Goal: Communication & Community: Answer question/provide support

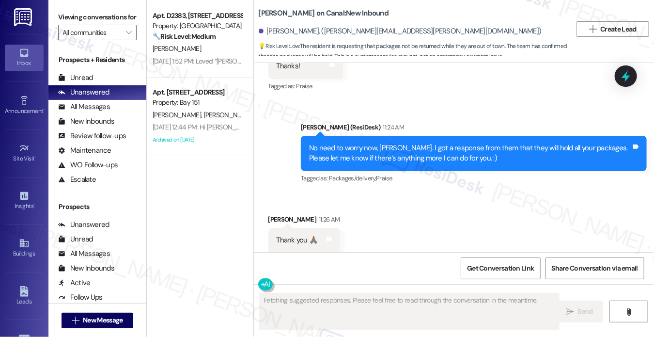
scroll to position [4705, 0]
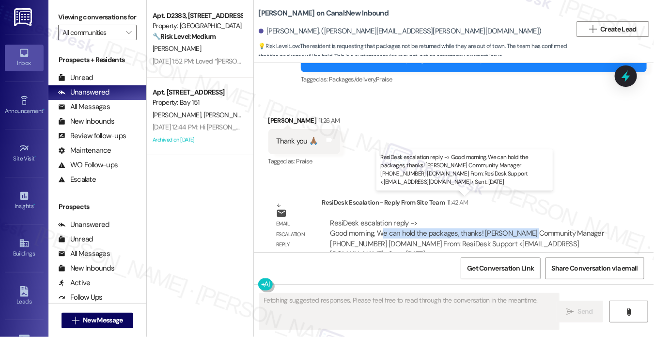
drag, startPoint x: 383, startPoint y: 211, endPoint x: 531, endPoint y: 212, distance: 148.3
click at [531, 218] on div "ResiDesk escalation reply -> Good morning, We can hold the packages, thanks! ER…" at bounding box center [468, 238] width 274 height 41
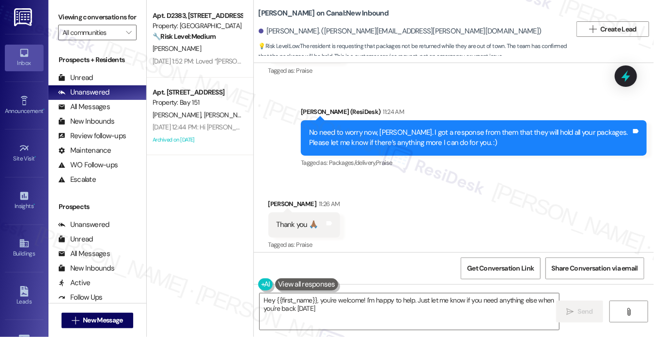
type textarea "Hey {{first_name}}, you're welcome! I'm happy to help. Just let me know if you …"
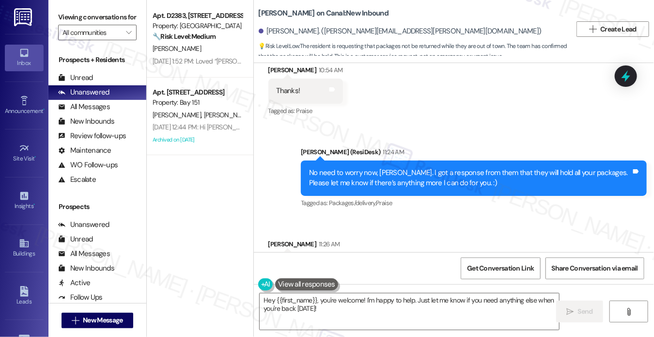
scroll to position [4560, 0]
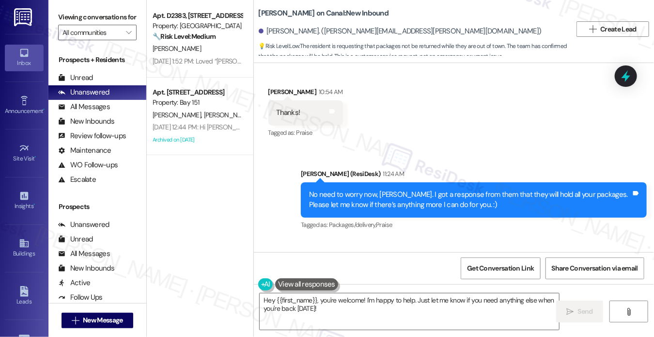
click at [314, 182] on div "No need to worry now, Sharon. I got a response from them that they will hold al…" at bounding box center [474, 199] width 346 height 35
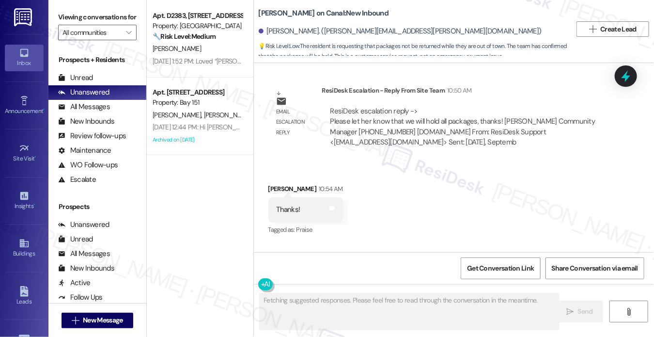
scroll to position [4414, 0]
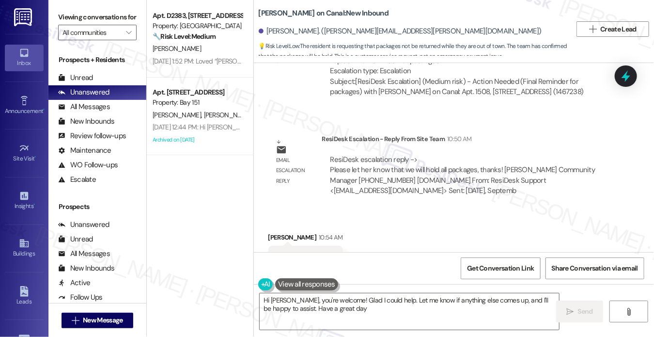
type textarea "Hi [PERSON_NAME], you're welcome! Glad I could help. Let me know if anything el…"
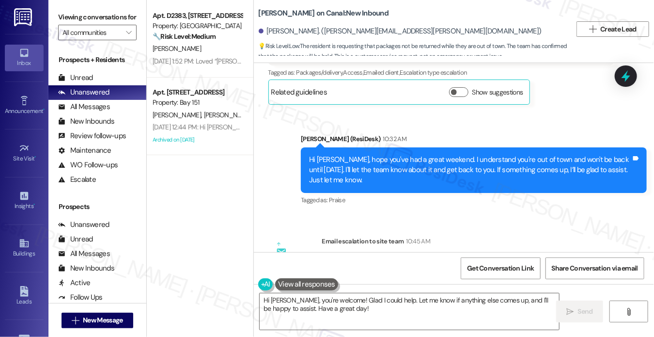
scroll to position [4075, 0]
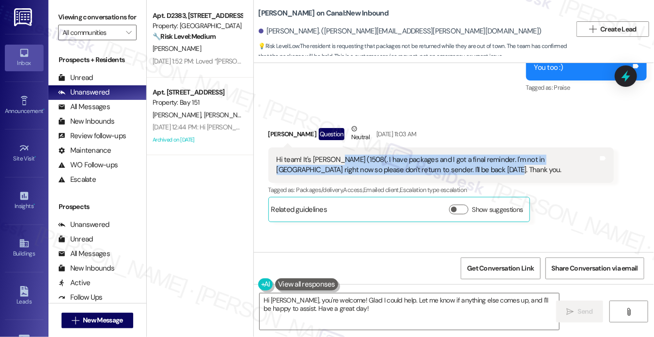
drag, startPoint x: 337, startPoint y: 135, endPoint x: 455, endPoint y: 145, distance: 118.2
click at [455, 155] on div "Hi team! It's [PERSON_NAME] (1508(. I have packages and I got a final reminder.…" at bounding box center [438, 165] width 322 height 21
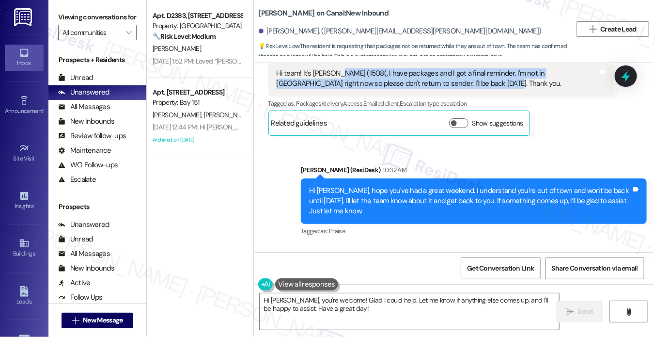
scroll to position [4269, 0]
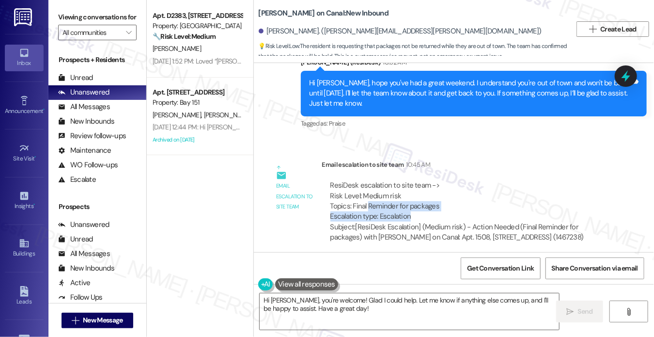
drag, startPoint x: 366, startPoint y: 180, endPoint x: 461, endPoint y: 191, distance: 95.6
click at [461, 191] on div "ResiDesk escalation to site team -> Risk Level: Medium risk Topics: Final Remin…" at bounding box center [469, 201] width 276 height 42
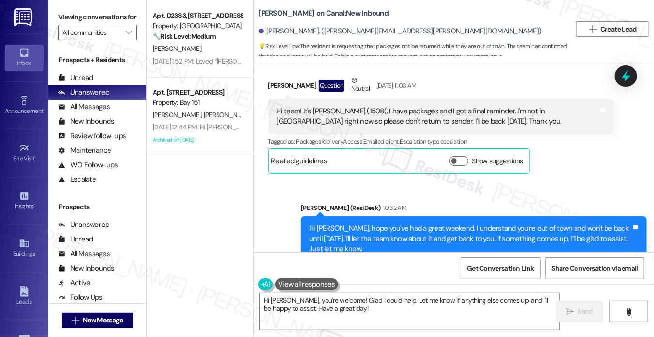
scroll to position [4366, 0]
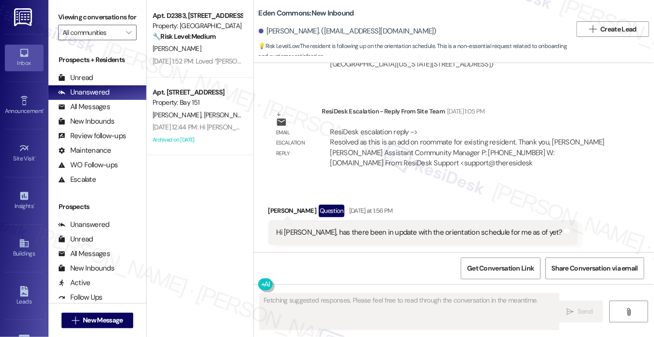
scroll to position [796, 0]
click at [388, 236] on div "Hi Sarah, has there been in update with the orientation schedule for me as of y…" at bounding box center [420, 232] width 286 height 10
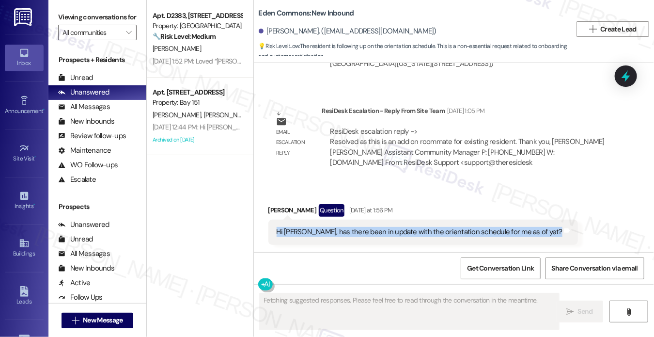
click at [388, 236] on div "Hi Sarah, has there been in update with the orientation schedule for me as of y…" at bounding box center [420, 232] width 286 height 10
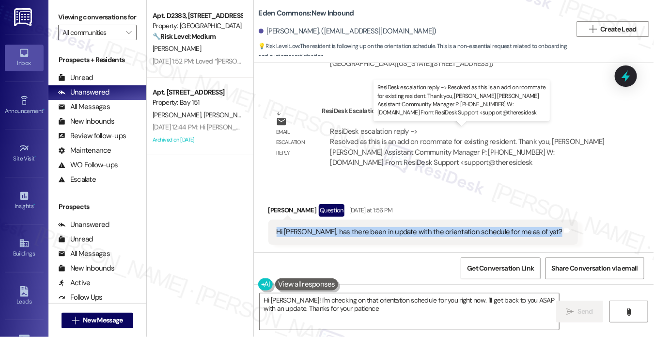
type textarea "Hi Victor! I'm checking on that orientation schedule for you right now. I'll ge…"
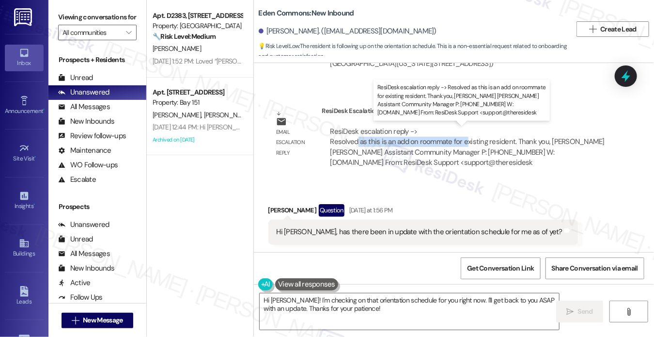
drag, startPoint x: 354, startPoint y: 145, endPoint x: 465, endPoint y: 143, distance: 110.5
click at [465, 143] on div "ResiDesk escalation reply -> Resolved as this is an add on roommate for existin…" at bounding box center [468, 147] width 275 height 41
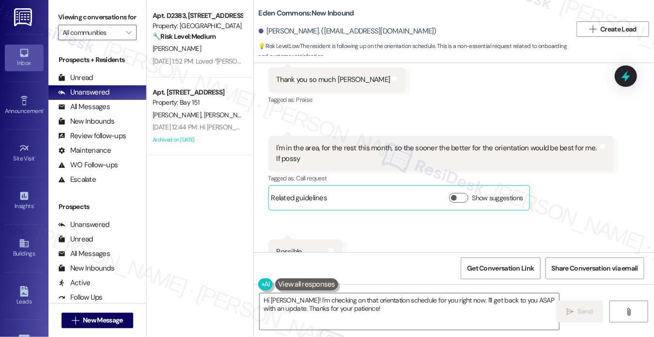
scroll to position [166, 0]
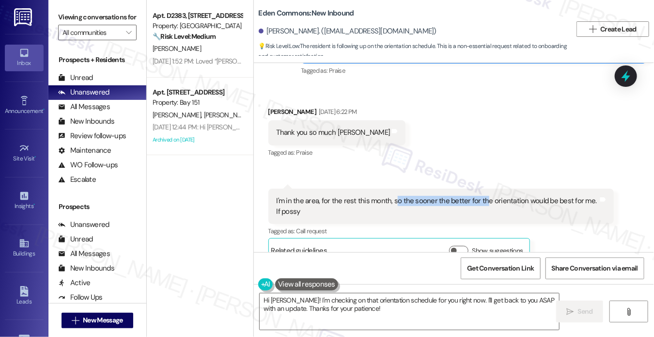
drag, startPoint x: 392, startPoint y: 195, endPoint x: 479, endPoint y: 199, distance: 87.3
click at [479, 199] on div "I'm in the area, for the rest this month, so the sooner the better for the orie…" at bounding box center [442, 206] width 346 height 35
click at [479, 199] on div "I'm in the area, for the rest this month, so the sooner the better for the orie…" at bounding box center [438, 206] width 322 height 21
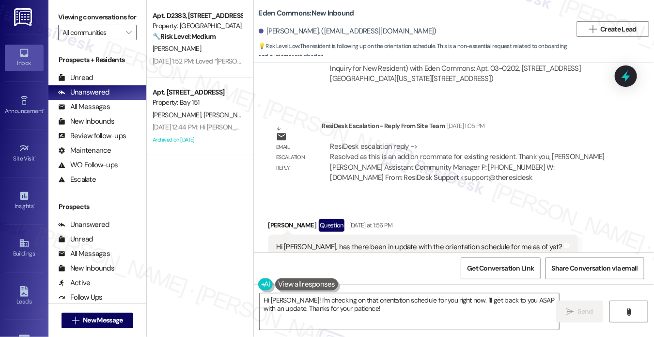
scroll to position [796, 0]
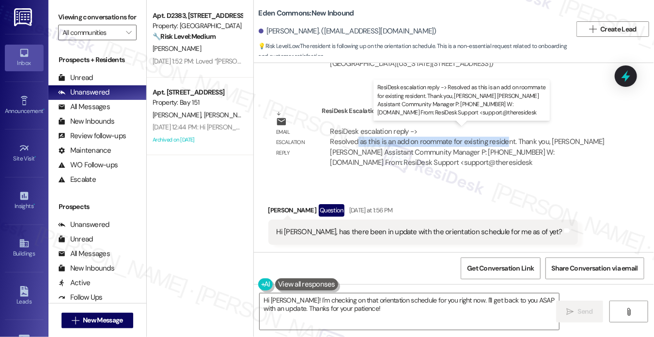
drag, startPoint x: 354, startPoint y: 141, endPoint x: 502, endPoint y: 143, distance: 147.8
click at [502, 143] on div "ResiDesk escalation reply -> Resolved as this is an add on roommate for existin…" at bounding box center [468, 147] width 275 height 41
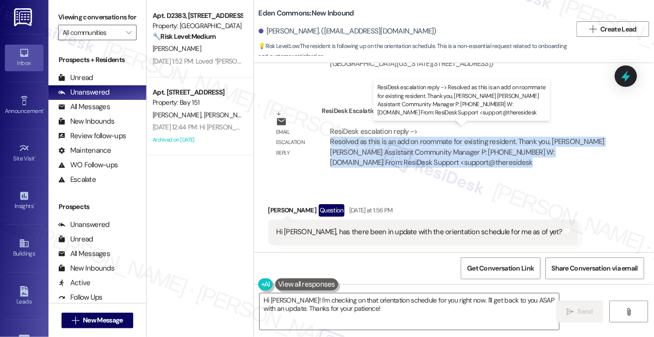
click at [502, 143] on div "ResiDesk escalation reply -> Resolved as this is an add on roommate for existin…" at bounding box center [468, 147] width 275 height 41
click at [494, 143] on div "ResiDesk escalation reply -> Resolved as this is an add on roommate for existin…" at bounding box center [468, 147] width 275 height 41
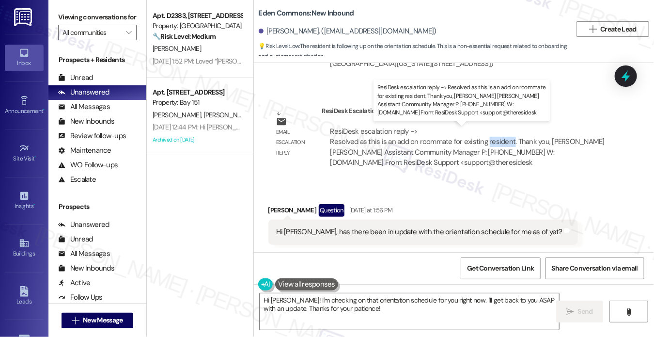
click at [494, 143] on div "ResiDesk escalation reply -> Resolved as this is an add on roommate for existin…" at bounding box center [468, 147] width 275 height 41
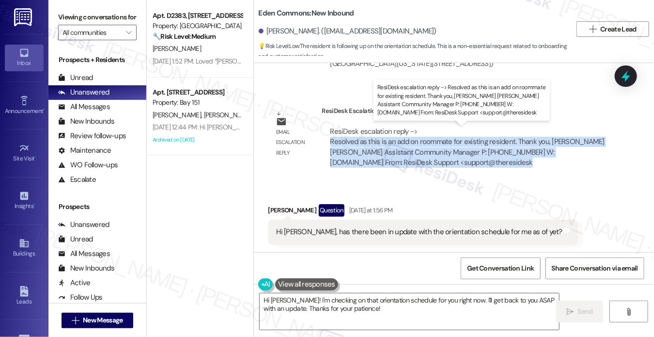
click at [494, 143] on div "ResiDesk escalation reply -> Resolved as this is an add on roommate for existin…" at bounding box center [468, 147] width 275 height 41
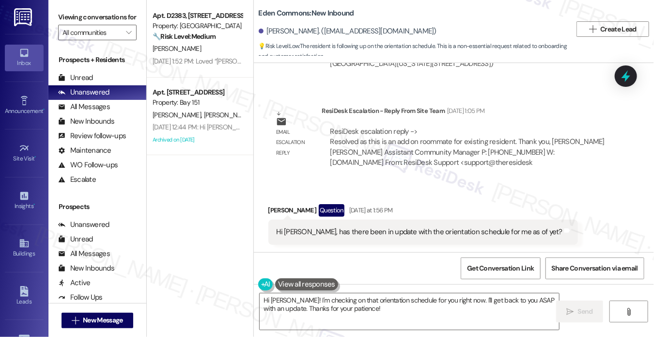
click at [368, 223] on div "Hi Sarah, has there been in update with the orientation schedule for me as of y…" at bounding box center [424, 232] width 310 height 25
click at [370, 222] on div "Hi Sarah, has there been in update with the orientation schedule for me as of y…" at bounding box center [424, 232] width 310 height 25
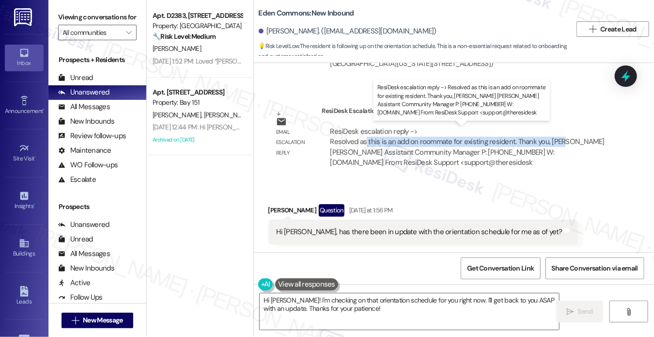
drag, startPoint x: 364, startPoint y: 140, endPoint x: 557, endPoint y: 145, distance: 193.0
click at [557, 145] on div "ResiDesk escalation reply -> Resolved as this is an add on roommate for existin…" at bounding box center [468, 147] width 275 height 41
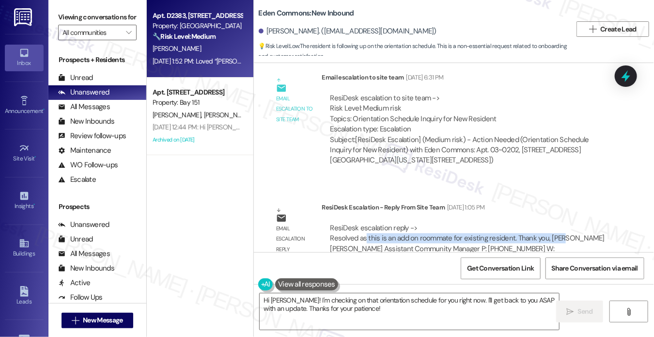
scroll to position [699, 0]
